Goal: Transaction & Acquisition: Book appointment/travel/reservation

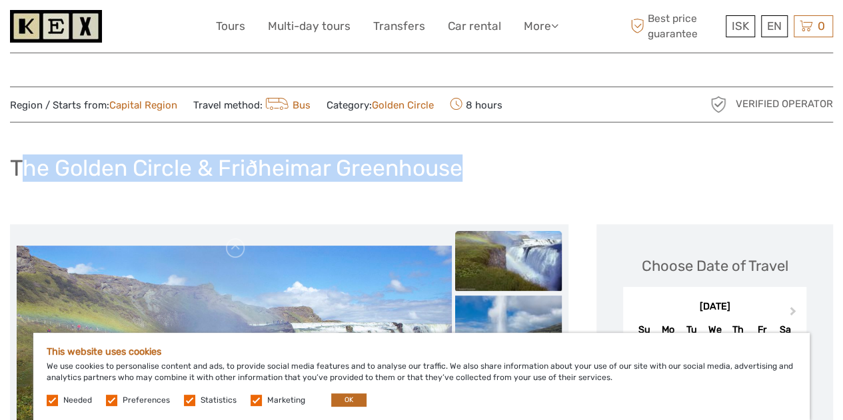
drag, startPoint x: 23, startPoint y: 165, endPoint x: 503, endPoint y: 182, distance: 480.1
click at [479, 181] on div "The Golden Circle & Friðheimar Greenhouse" at bounding box center [421, 173] width 823 height 49
click at [520, 182] on div "The Golden Circle & Friðheimar Greenhouse" at bounding box center [421, 173] width 823 height 49
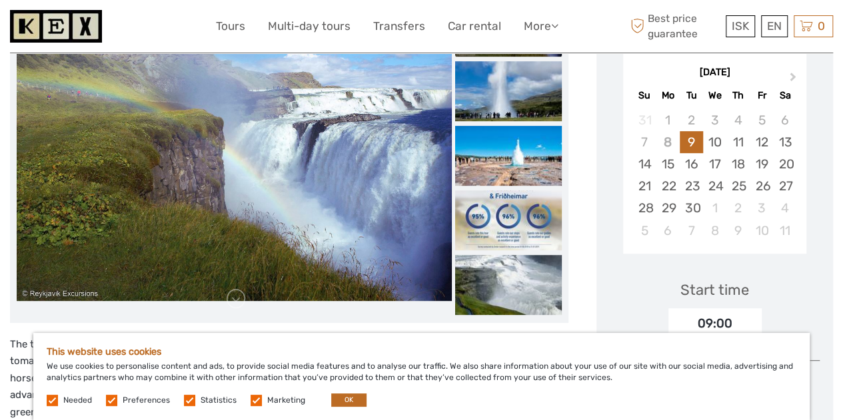
scroll to position [333, 0]
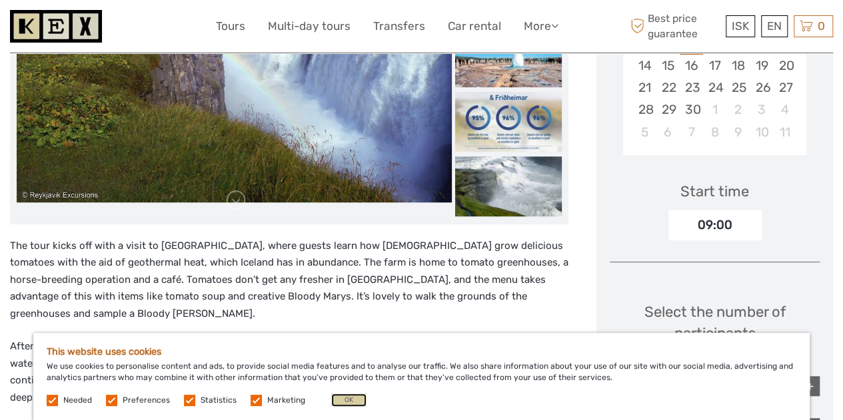
click at [357, 402] on button "OK" at bounding box center [348, 400] width 35 height 13
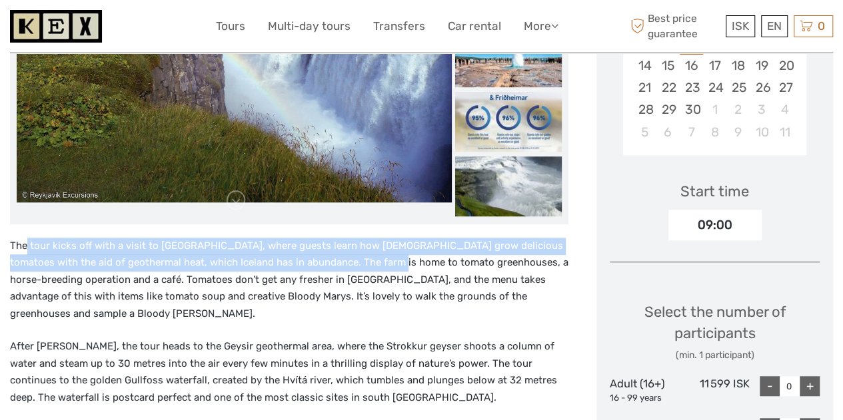
drag, startPoint x: 39, startPoint y: 248, endPoint x: 364, endPoint y: 255, distance: 325.3
click at [363, 255] on p "The tour kicks off with a visit to [GEOGRAPHIC_DATA], where guests learn how [D…" at bounding box center [289, 280] width 558 height 85
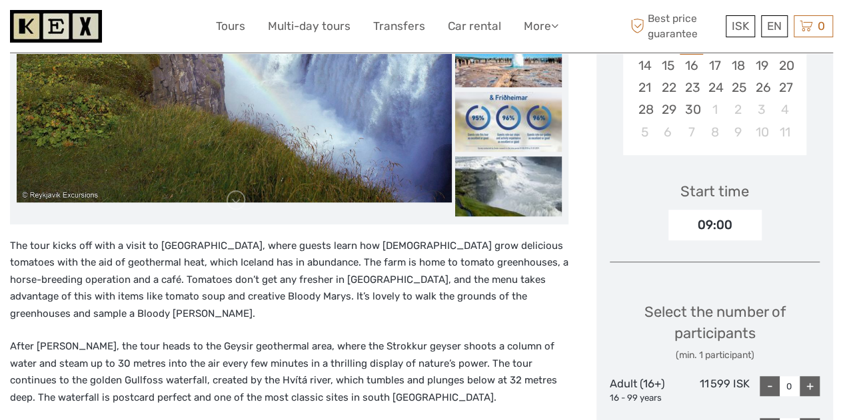
click at [333, 291] on p "The tour kicks off with a visit to [GEOGRAPHIC_DATA], where guests learn how [D…" at bounding box center [289, 280] width 558 height 85
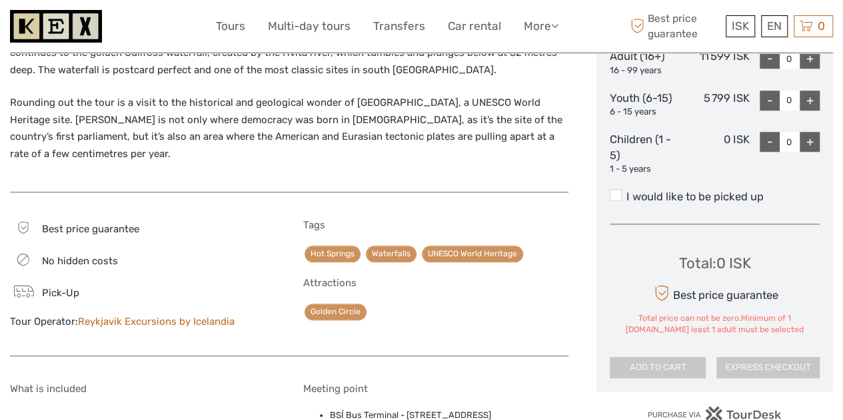
scroll to position [666, 0]
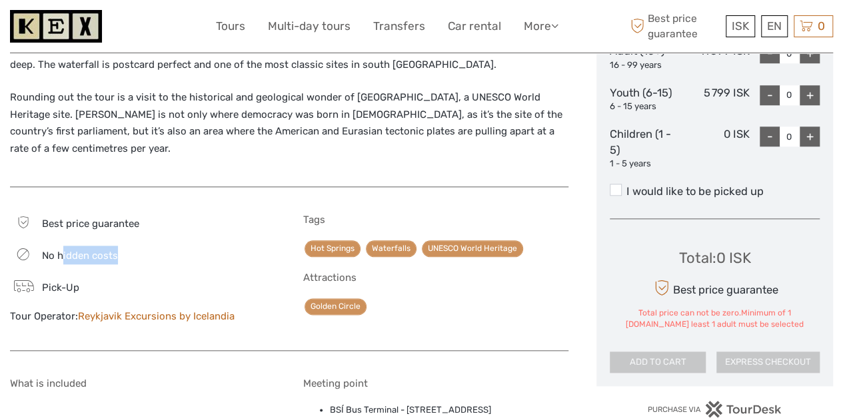
drag, startPoint x: 64, startPoint y: 237, endPoint x: 147, endPoint y: 242, distance: 83.5
click at [147, 246] on div "No hidden costs" at bounding box center [142, 255] width 265 height 19
click at [134, 280] on div "Best price guarantee No hidden costs Pick-Up Tour Operator: Reykjavik Excursion…" at bounding box center [142, 275] width 265 height 123
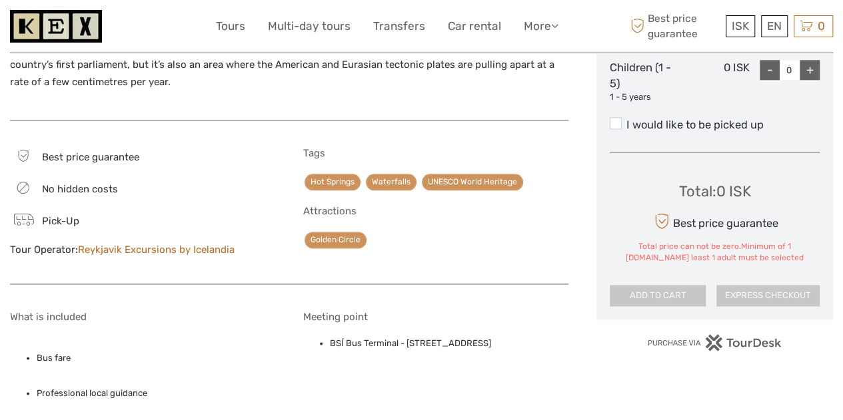
drag, startPoint x: 344, startPoint y: 330, endPoint x: 529, endPoint y: 323, distance: 184.7
click at [529, 336] on li "BSÍ Bus Terminal - [STREET_ADDRESS]" at bounding box center [449, 343] width 239 height 15
click at [424, 339] on div "Meeting point BSÍ Bus Terminal - Vatnsmýrarvegur 10, Reykjavík, 101" at bounding box center [435, 403] width 265 height 185
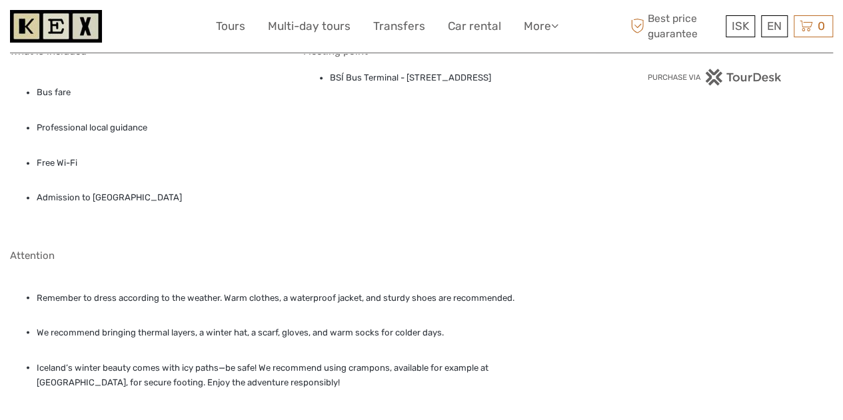
scroll to position [999, 0]
drag, startPoint x: 109, startPoint y: 279, endPoint x: 264, endPoint y: 283, distance: 154.6
click at [264, 290] on li "Remember to dress according to the weather. Warm clothes, a waterproof jacket, …" at bounding box center [303, 297] width 532 height 15
click at [241, 325] on li "We recommend bringing thermal layers, a winter hat, a scarf, gloves, and warm s…" at bounding box center [303, 332] width 532 height 15
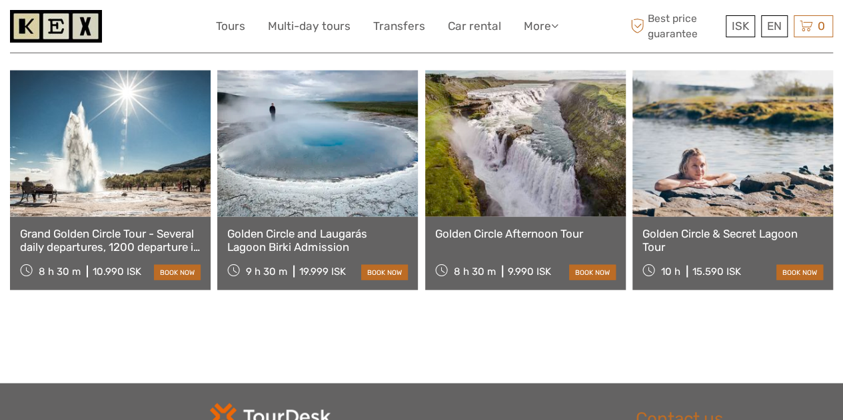
scroll to position [1399, 0]
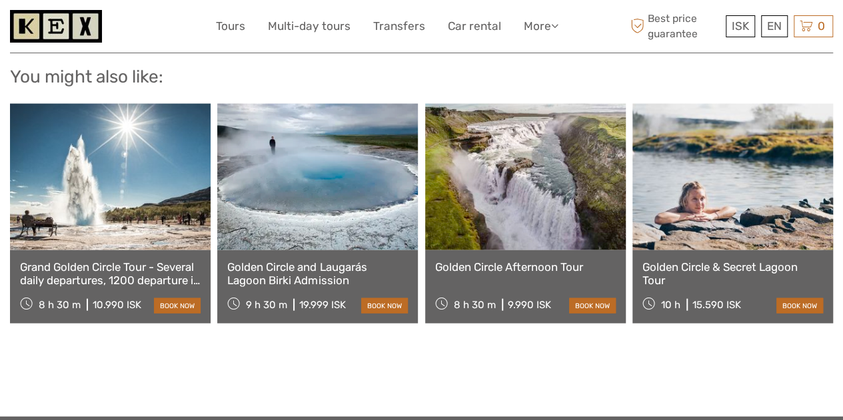
click at [536, 261] on link "Golden Circle Afternoon Tour" at bounding box center [525, 267] width 181 height 13
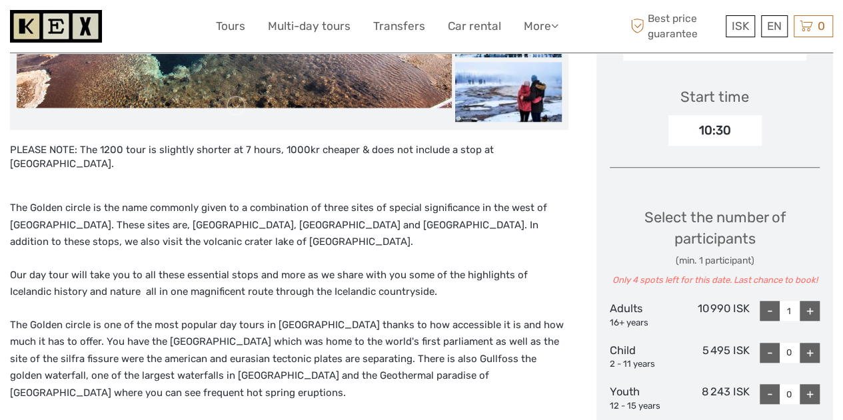
scroll to position [133, 0]
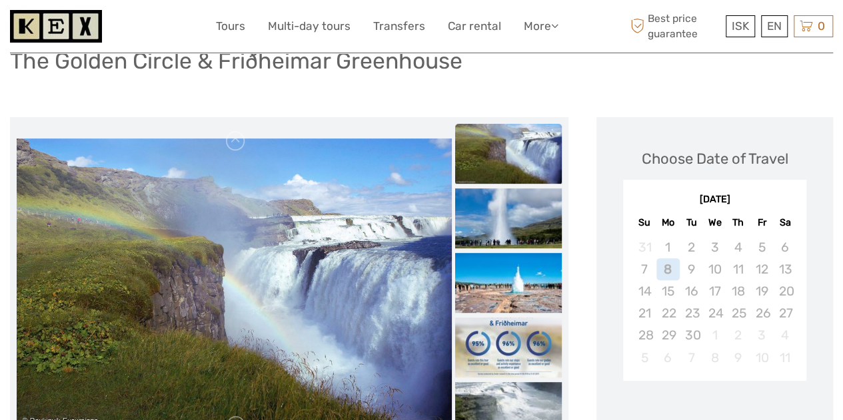
scroll to position [97, 0]
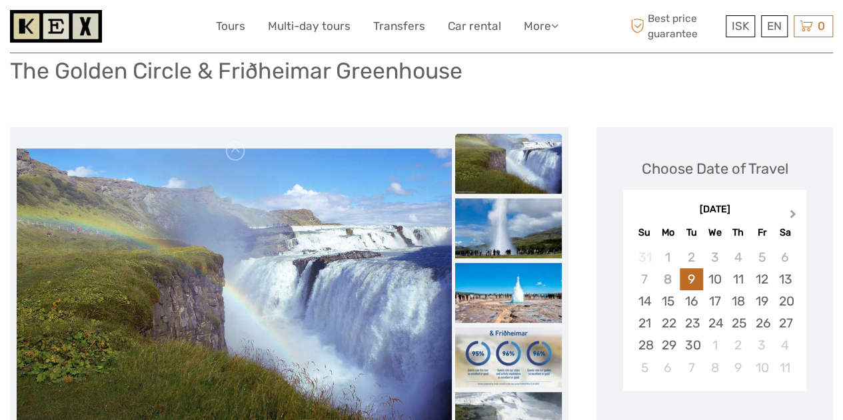
click at [793, 214] on span "Next Month" at bounding box center [793, 216] width 0 height 19
click at [645, 283] on div "5" at bounding box center [643, 280] width 23 height 22
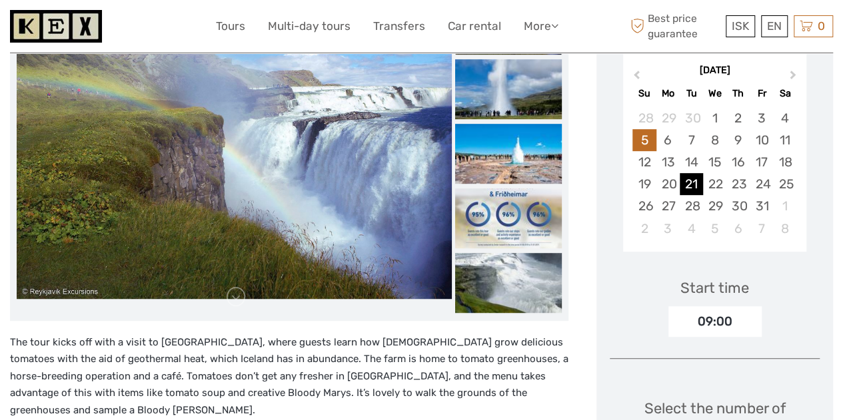
scroll to position [364, 0]
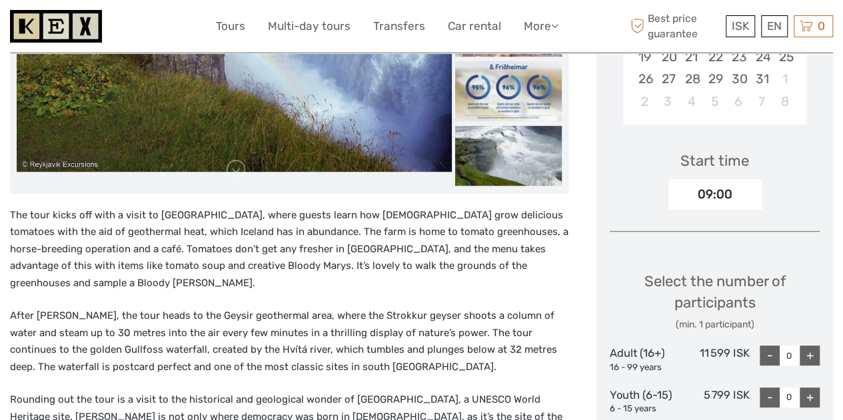
click at [726, 201] on div "09:00" at bounding box center [714, 194] width 93 height 31
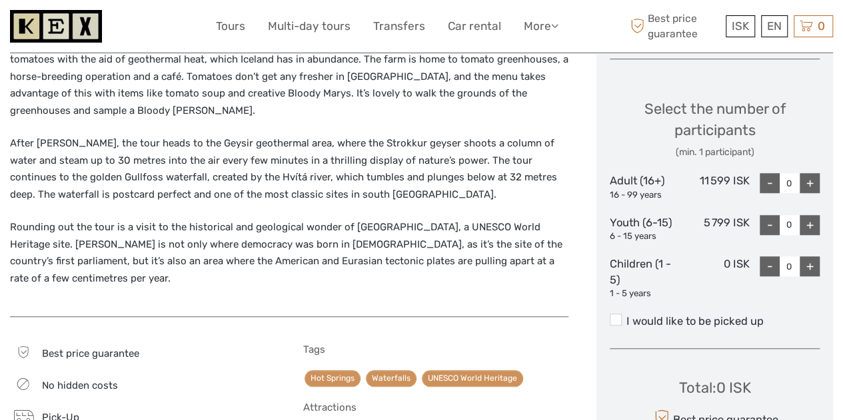
scroll to position [564, 0]
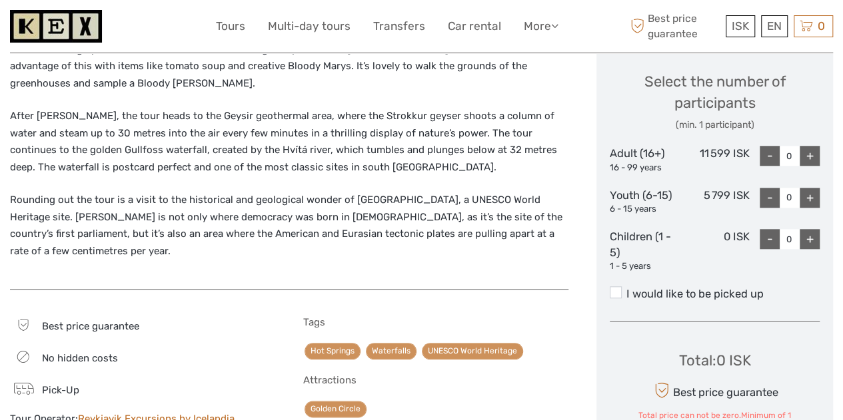
click at [808, 153] on div "+" at bounding box center [810, 156] width 20 height 20
type input "2"
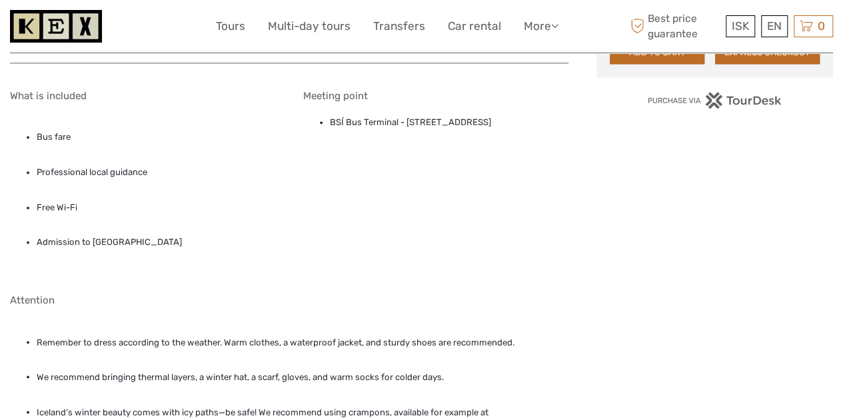
scroll to position [1097, 0]
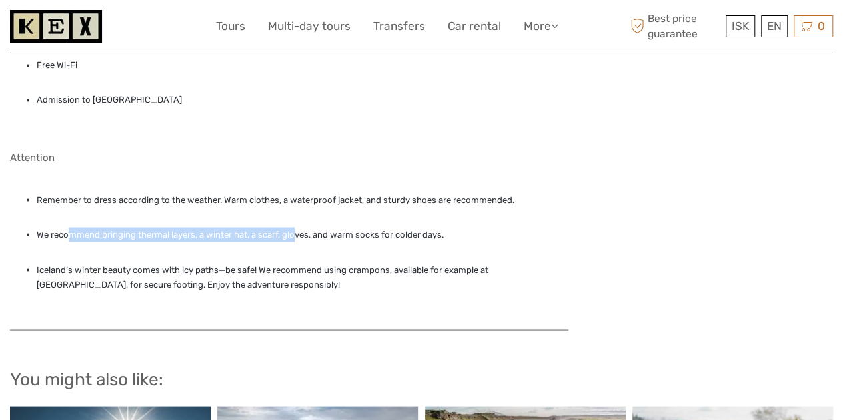
drag, startPoint x: 71, startPoint y: 213, endPoint x: 294, endPoint y: 220, distance: 223.3
click at [294, 227] on li "We recommend bringing thermal layers, a winter hat, a scarf, gloves, and warm s…" at bounding box center [303, 234] width 532 height 15
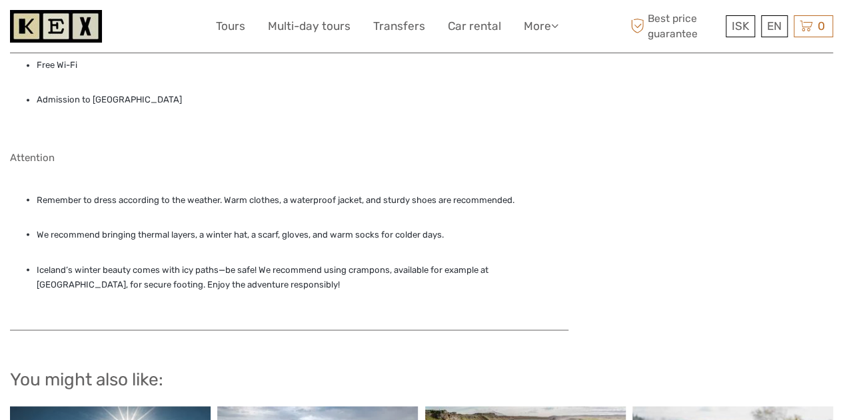
click at [275, 227] on ul "Remember to dress according to the weather. Warm clothes, a waterproof jacket, …" at bounding box center [289, 244] width 558 height 135
drag, startPoint x: 103, startPoint y: 173, endPoint x: 291, endPoint y: 184, distance: 187.5
click at [291, 184] on ul "Remember to dress according to the weather. Warm clothes, a waterproof jacket, …" at bounding box center [289, 244] width 558 height 135
click at [192, 263] on li "Iceland’s winter beauty comes with icy paths—be safe! We recommend using crampo…" at bounding box center [303, 278] width 532 height 30
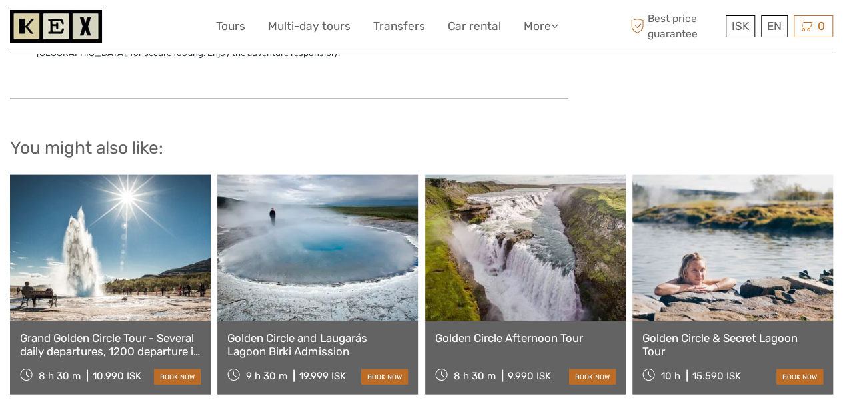
scroll to position [1333, 0]
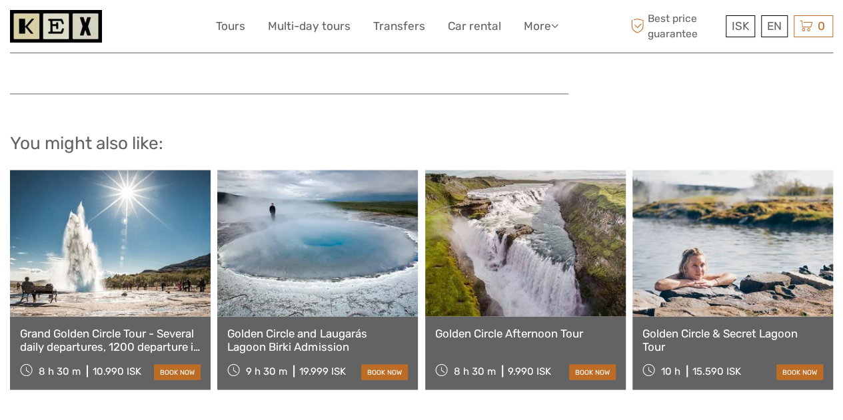
click at [546, 327] on link "Golden Circle Afternoon Tour" at bounding box center [525, 333] width 181 height 13
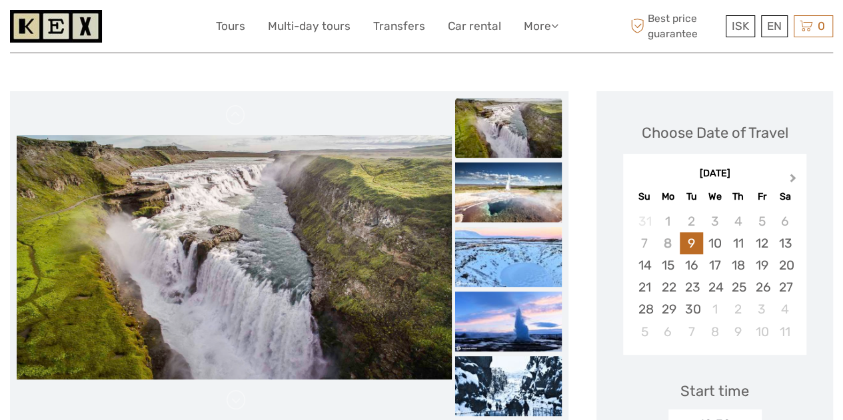
click at [798, 171] on button "Next Month" at bounding box center [794, 181] width 21 height 21
click at [640, 242] on div "5" at bounding box center [643, 244] width 23 height 22
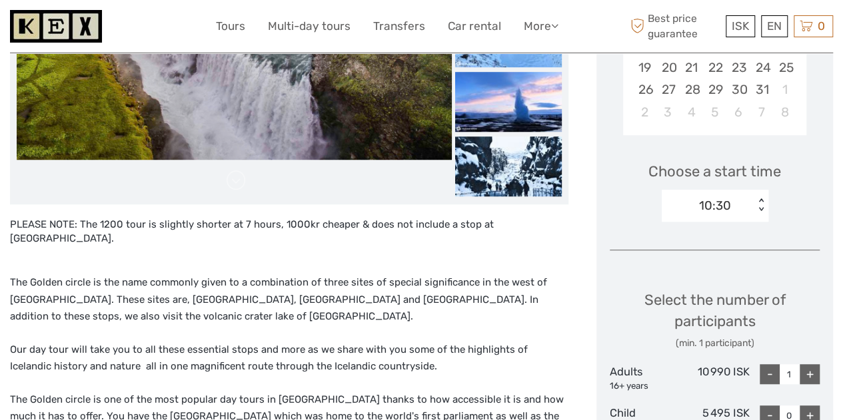
scroll to position [400, 0]
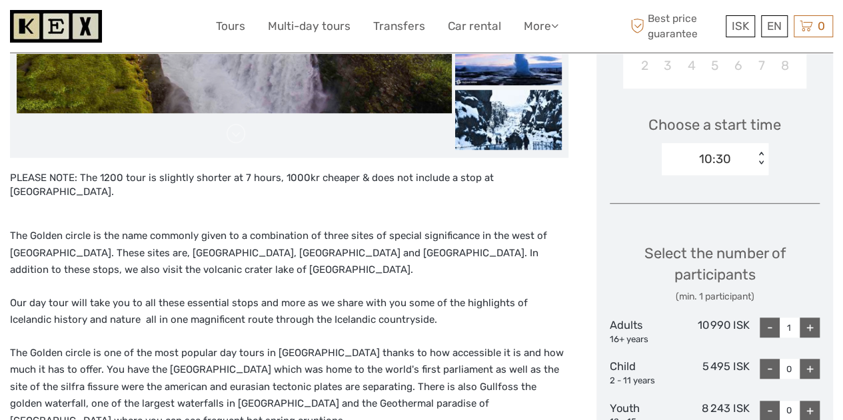
drag, startPoint x: 315, startPoint y: 214, endPoint x: 263, endPoint y: 213, distance: 51.3
click at [263, 213] on div "The Golden circle is the name commonly given to a combination of three sites of…" at bounding box center [289, 378] width 558 height 358
drag, startPoint x: 237, startPoint y: 183, endPoint x: 436, endPoint y: 183, distance: 199.2
click at [436, 183] on div "PLEASE NOTE: The 1200 tour is slightly shorter at 7 hours, 1000kr cheaper & doe…" at bounding box center [289, 364] width 558 height 386
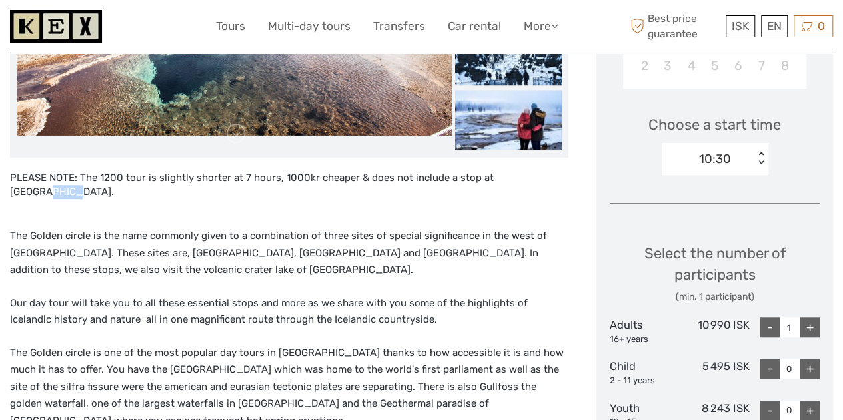
drag, startPoint x: 484, startPoint y: 179, endPoint x: 510, endPoint y: 173, distance: 26.2
click at [510, 173] on div "PLEASE NOTE: The 1200 tour is slightly shorter at 7 hours, 1000kr cheaper & doe…" at bounding box center [289, 364] width 558 height 386
copy div "Kerið"
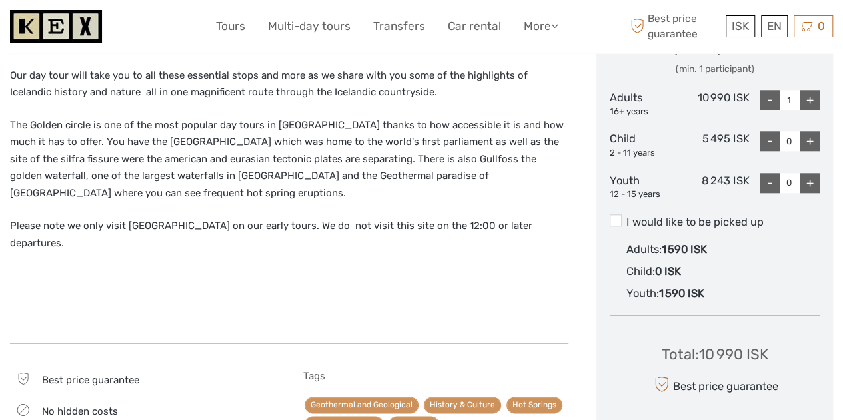
scroll to position [866, 0]
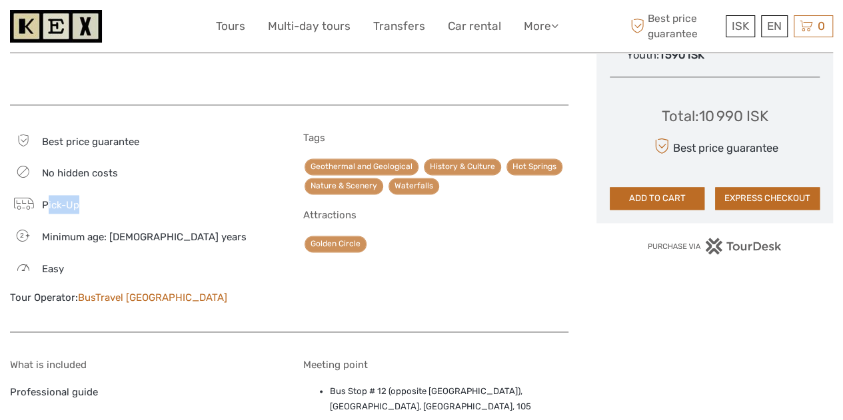
drag, startPoint x: 45, startPoint y: 159, endPoint x: 92, endPoint y: 162, distance: 46.8
click at [92, 195] on div "Pick-Up" at bounding box center [142, 204] width 265 height 19
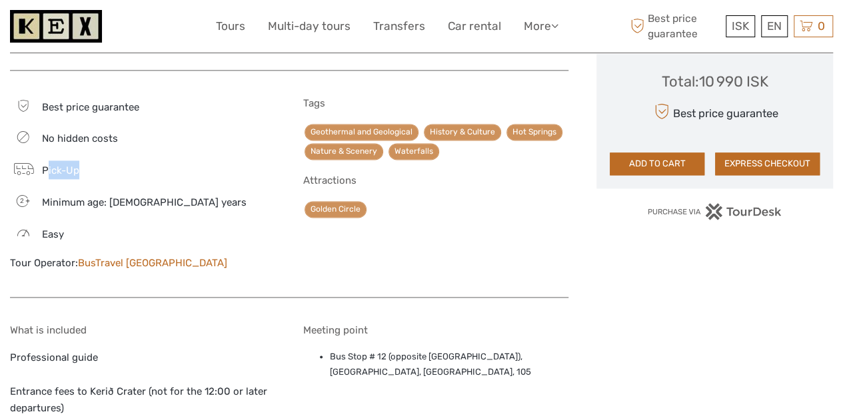
scroll to position [933, 0]
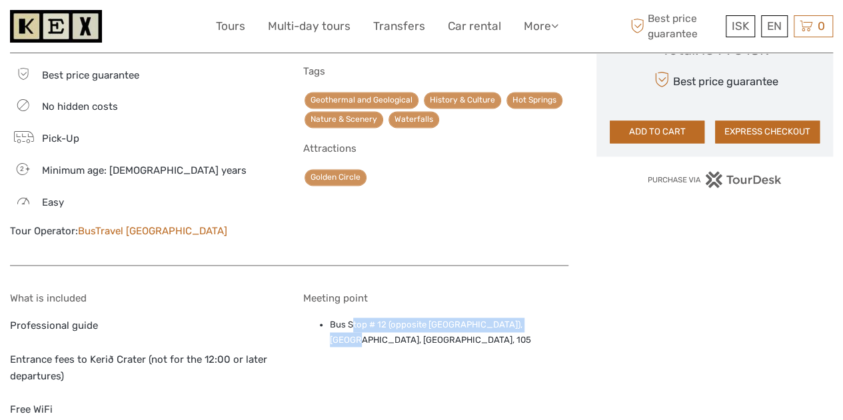
drag, startPoint x: 352, startPoint y: 275, endPoint x: 573, endPoint y: 272, distance: 220.6
click at [493, 318] on li "Bus Stop # 12 (opposite Storm Hotel), Þórunnartún, Reykjavik, 105" at bounding box center [449, 333] width 239 height 30
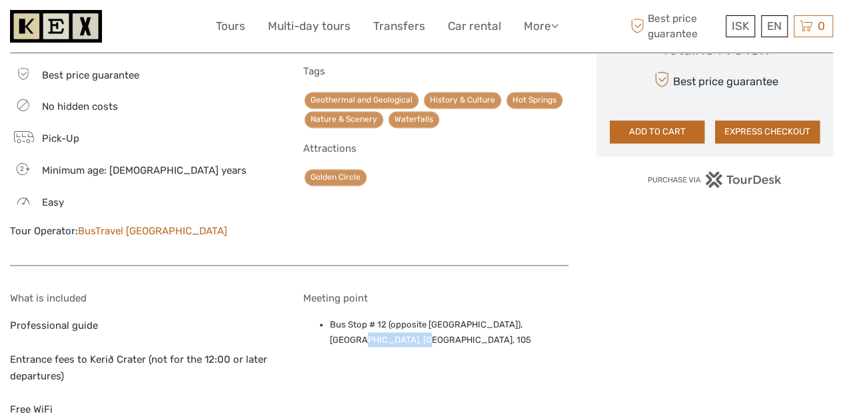
drag, startPoint x: 410, startPoint y: 291, endPoint x: 320, endPoint y: 291, distance: 90.6
click at [320, 318] on ul "Bus Stop # 12 (opposite Storm Hotel), Þórunnartún, Reykjavik, 105" at bounding box center [435, 333] width 265 height 30
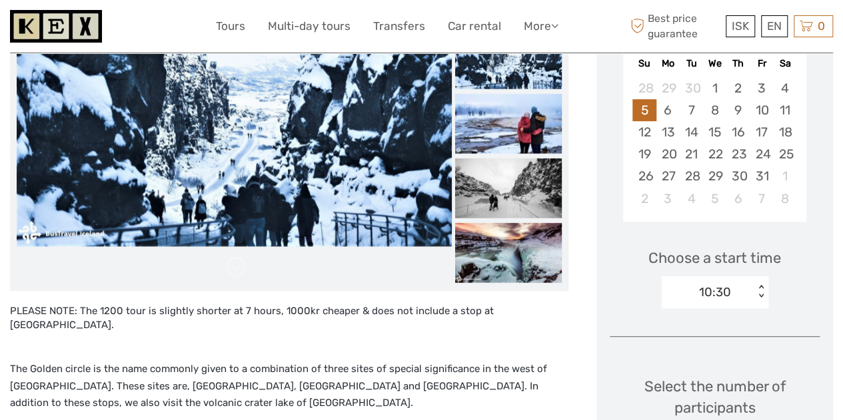
scroll to position [267, 0]
click at [708, 291] on div "10:30" at bounding box center [715, 292] width 32 height 17
click at [644, 291] on div "Choose a start time option 10:30 selected, 1 of 2. 2 results available. Use Up …" at bounding box center [715, 272] width 210 height 85
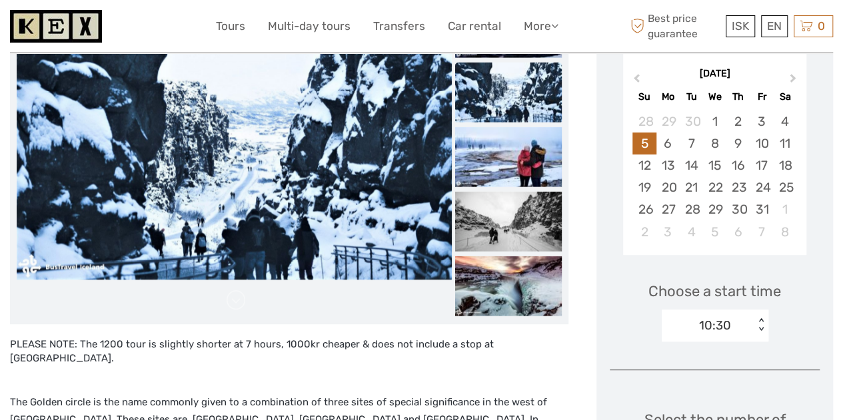
scroll to position [200, 0]
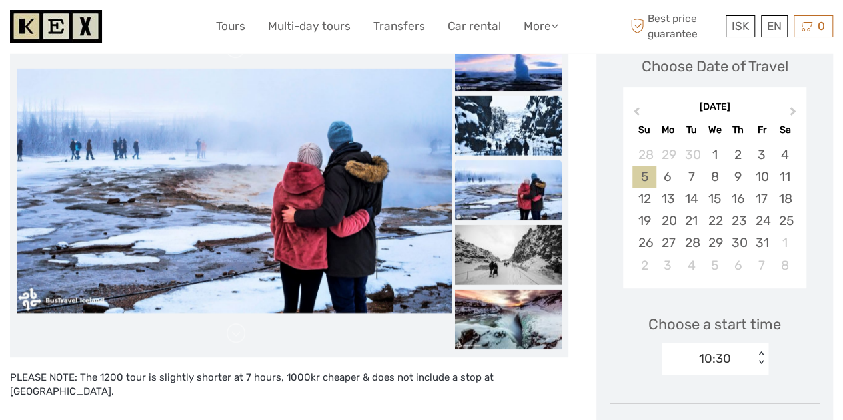
click at [646, 177] on div "5" at bounding box center [643, 177] width 23 height 22
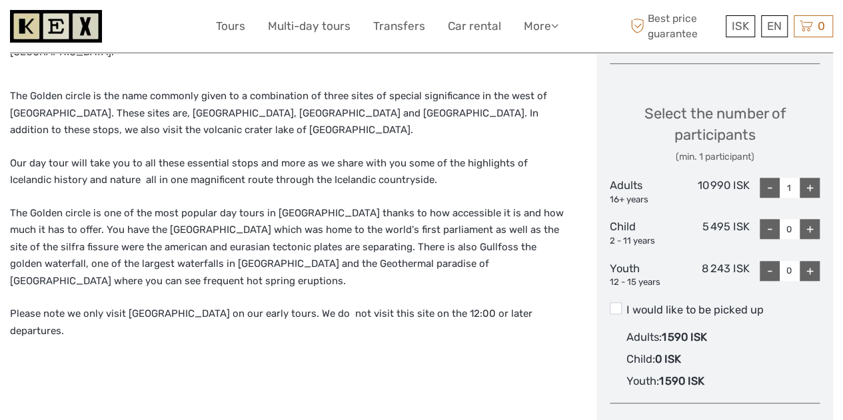
scroll to position [533, 0]
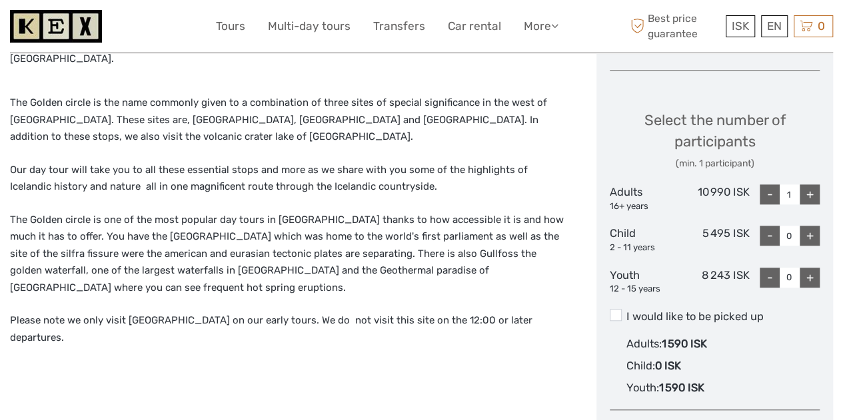
drag, startPoint x: 809, startPoint y: 193, endPoint x: 803, endPoint y: 208, distance: 16.5
click at [809, 193] on div "+" at bounding box center [810, 195] width 20 height 20
type input "2"
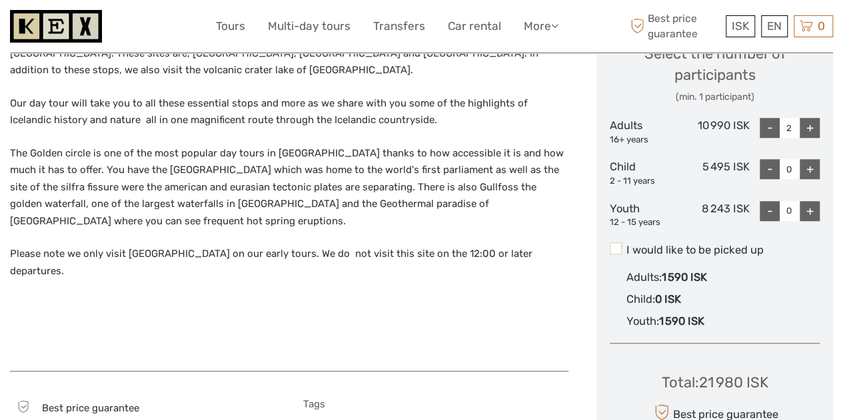
click at [616, 249] on span at bounding box center [616, 249] width 12 height 12
click at [626, 245] on input "I would like to be picked up" at bounding box center [626, 245] width 0 height 0
click at [616, 249] on span at bounding box center [616, 249] width 12 height 12
click at [626, 245] on input "I would like to be picked up" at bounding box center [626, 245] width 0 height 0
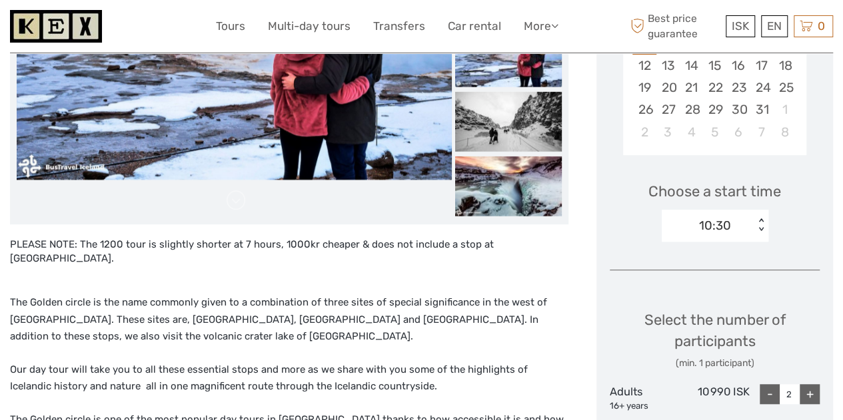
scroll to position [0, 0]
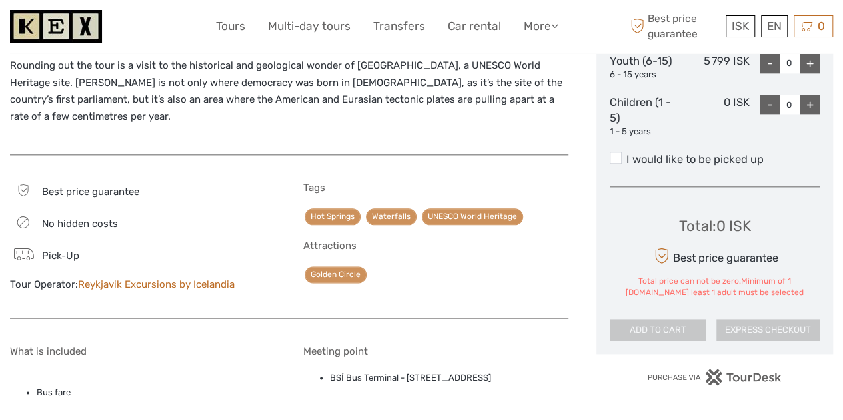
scroll to position [630, 0]
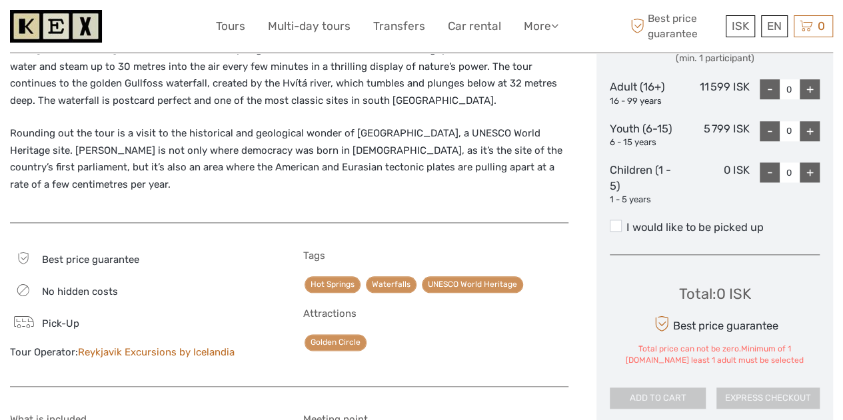
click at [622, 227] on label "I would like to be picked up" at bounding box center [715, 228] width 210 height 16
click at [626, 223] on input "I would like to be picked up" at bounding box center [626, 223] width 0 height 0
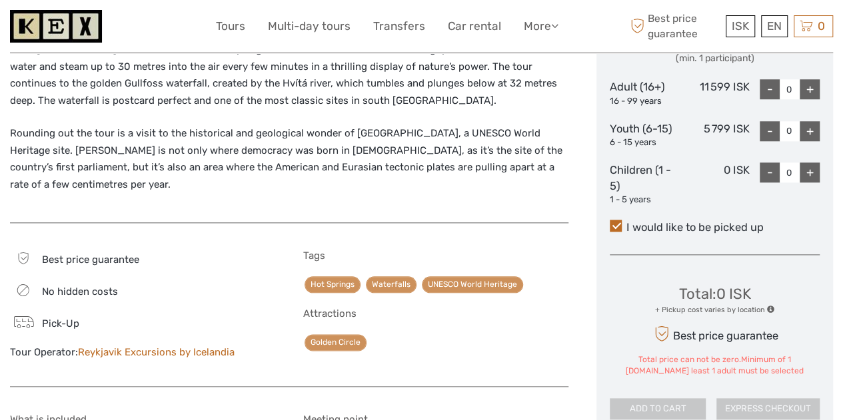
click at [812, 84] on div "+" at bounding box center [810, 89] width 20 height 20
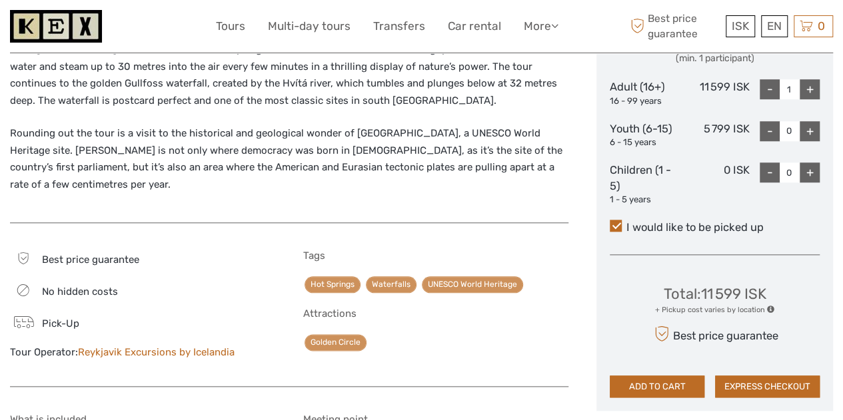
click at [812, 84] on div "+" at bounding box center [810, 89] width 20 height 20
type input "2"
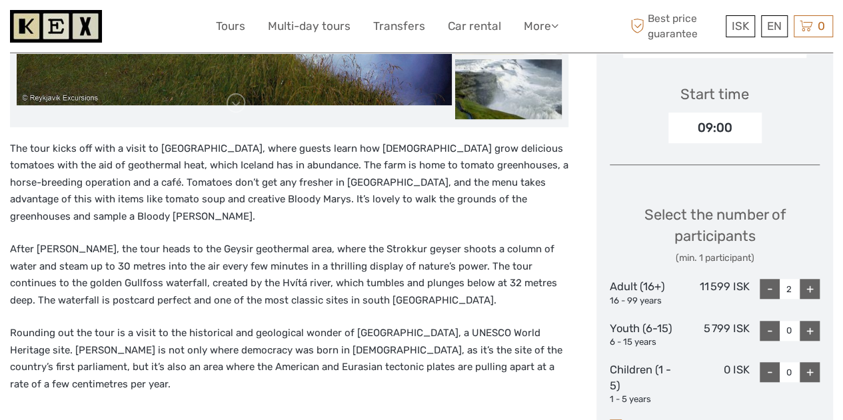
scroll to position [0, 0]
